Goal: Transaction & Acquisition: Purchase product/service

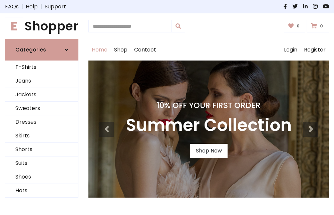
click at [167, 107] on h4 "10% Off Your First Order" at bounding box center [209, 105] width 166 height 9
click at [209, 151] on link "Shop Now" at bounding box center [208, 151] width 37 height 14
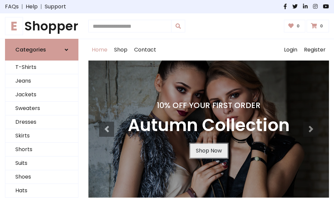
click at [209, 151] on link "Shop Now" at bounding box center [208, 151] width 37 height 14
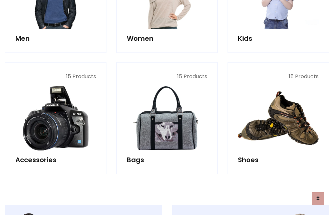
scroll to position [666, 0]
